Goal: Obtain resource: Obtain resource

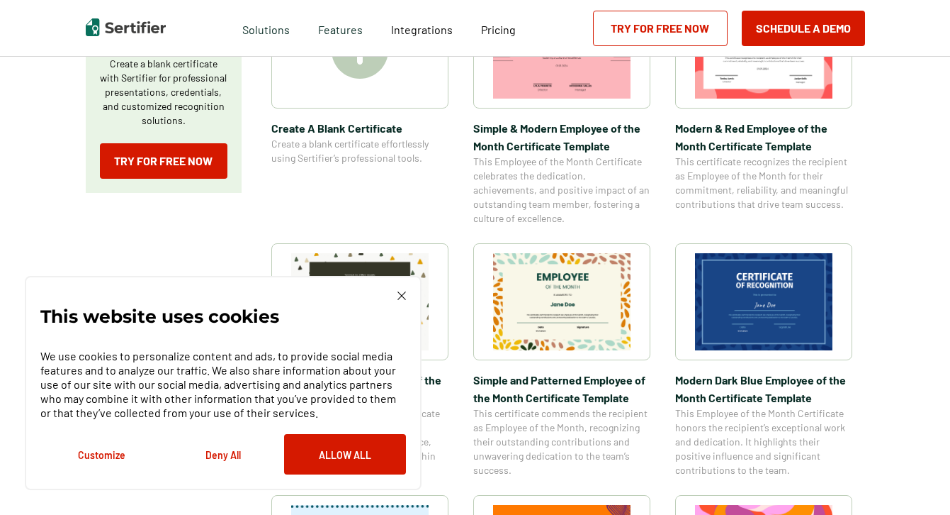
scroll to position [319, 0]
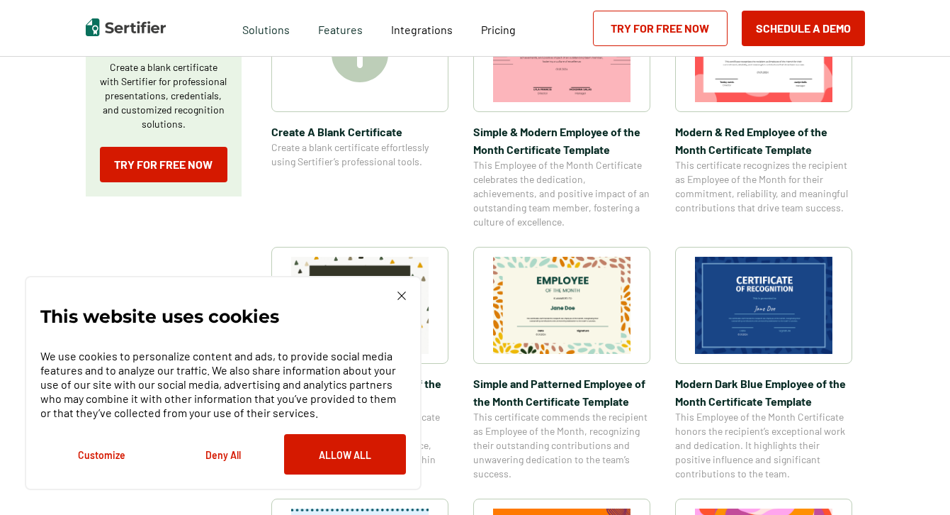
click at [226, 451] on button "Deny All" at bounding box center [223, 454] width 122 height 40
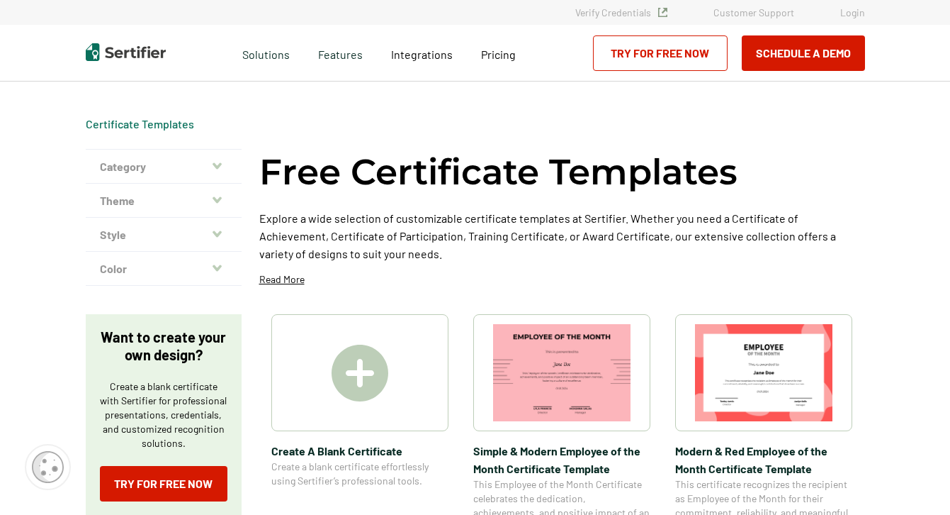
scroll to position [0, 4]
click at [135, 235] on button "Style" at bounding box center [164, 235] width 156 height 34
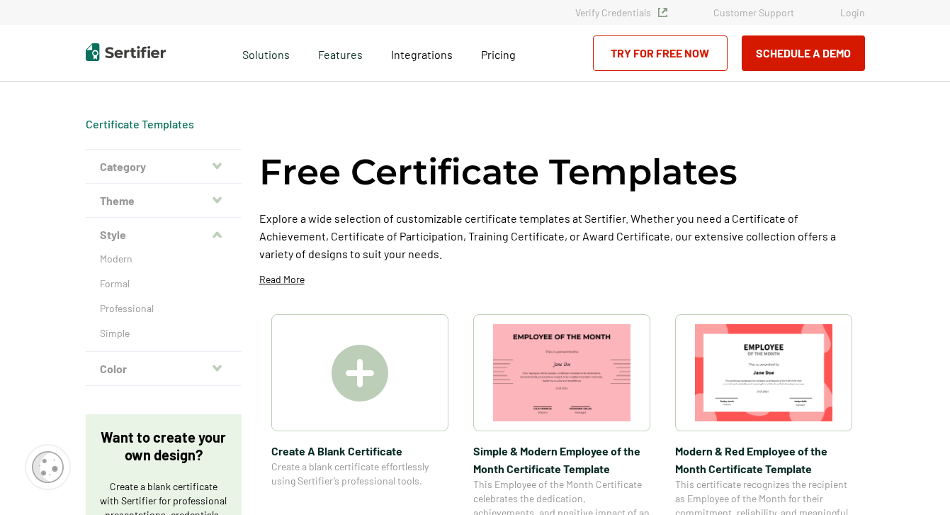
click at [116, 211] on button "Theme" at bounding box center [164, 201] width 156 height 34
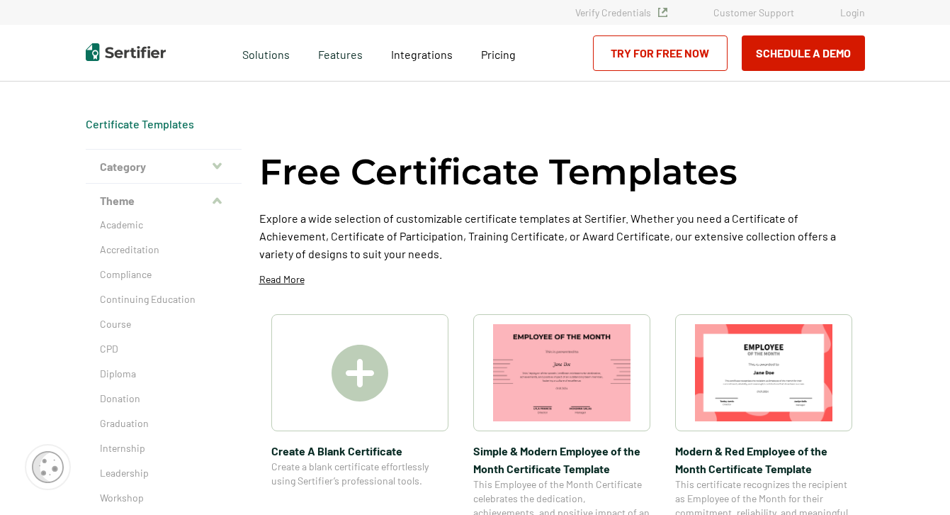
scroll to position [0, 5]
click at [140, 162] on button "Category" at bounding box center [164, 167] width 156 height 34
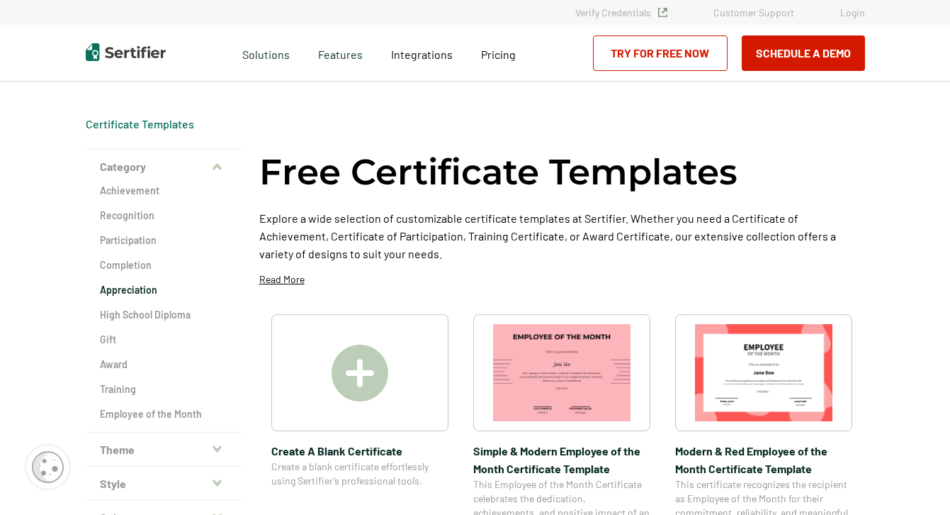
click at [119, 296] on h2 "Appreciation" at bounding box center [164, 290] width 128 height 14
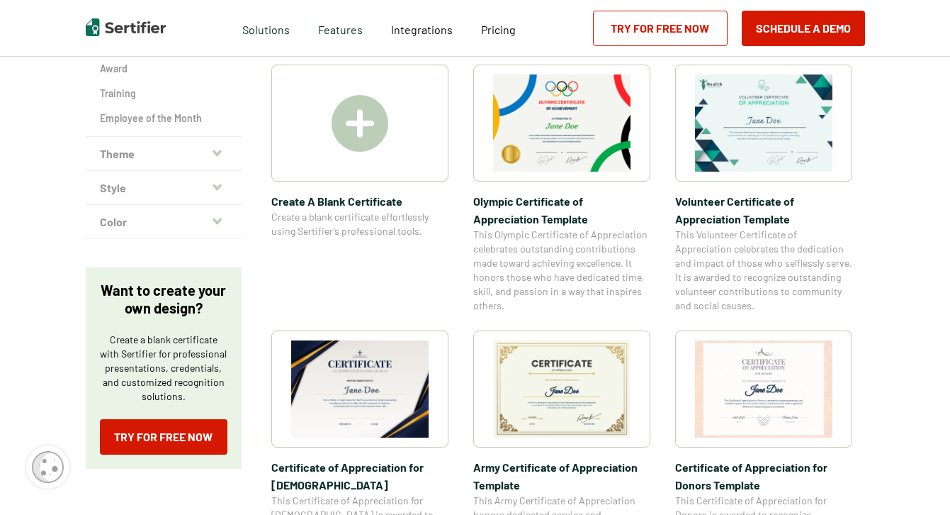
scroll to position [54, 0]
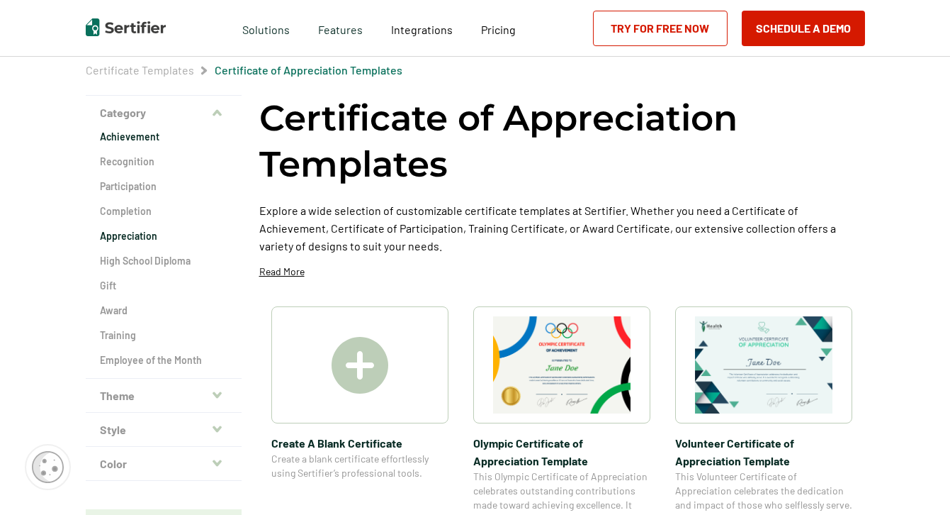
click at [125, 135] on h2 "Achievement" at bounding box center [164, 137] width 128 height 14
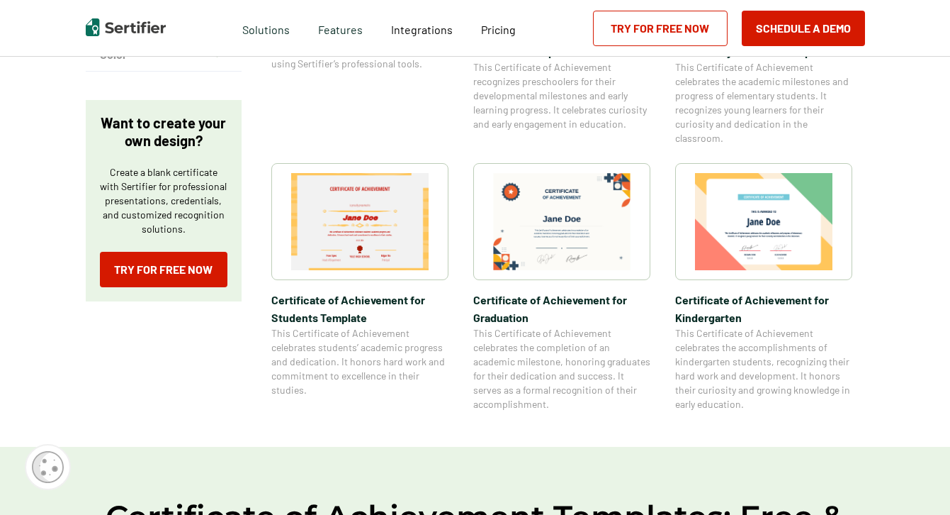
scroll to position [429, 0]
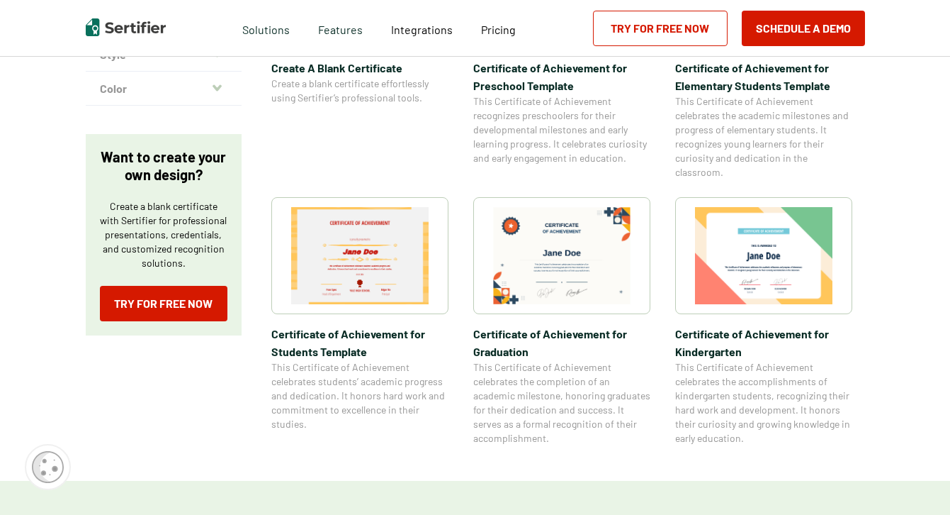
click at [774, 257] on img at bounding box center [763, 255] width 137 height 97
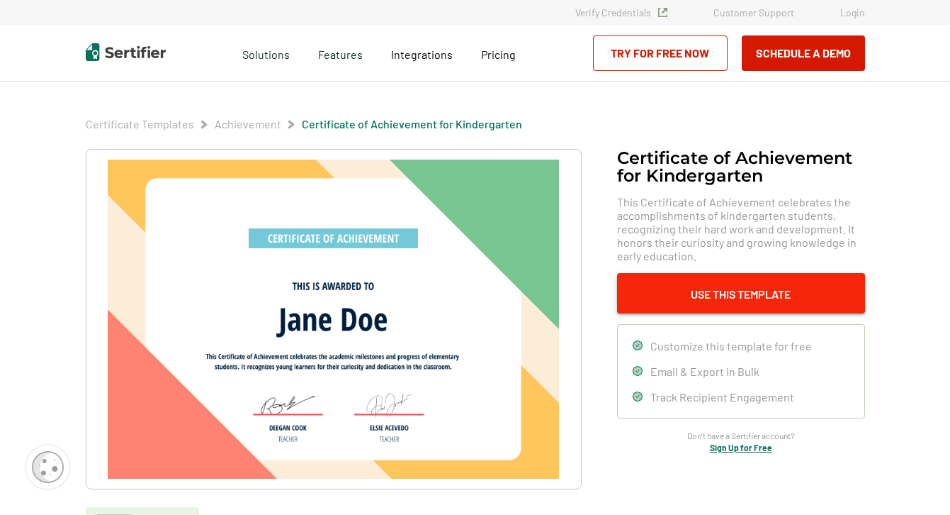
click at [734, 291] on button "Use This Template" at bounding box center [741, 293] width 248 height 40
